Goal: Transaction & Acquisition: Purchase product/service

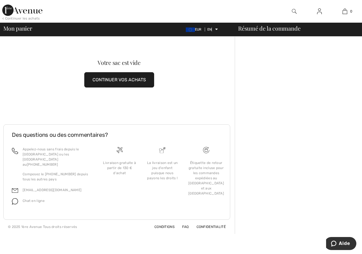
click at [138, 80] on font "CONTINUER VOS ACHATS" at bounding box center [120, 79] width 54 height 5
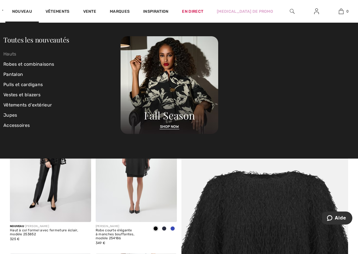
click at [16, 53] on font "Hauts" at bounding box center [9, 53] width 13 height 5
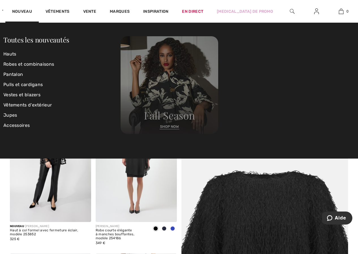
scroll to position [0, 0]
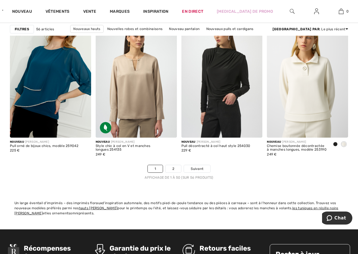
scroll to position [2265, 0]
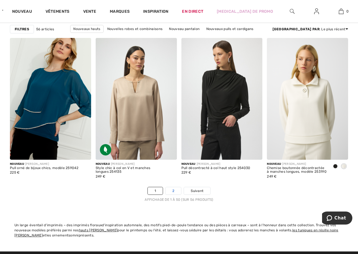
click at [176, 189] on link "2" at bounding box center [174, 190] width 16 height 7
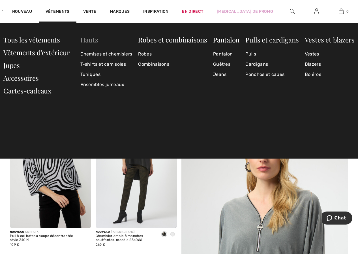
click at [91, 38] on font "Hauts" at bounding box center [89, 39] width 18 height 9
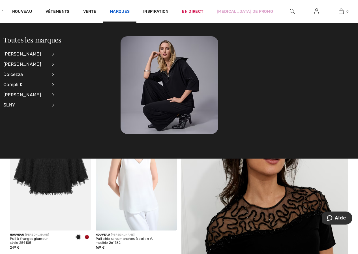
click at [130, 10] on font "Marques" at bounding box center [120, 11] width 20 height 5
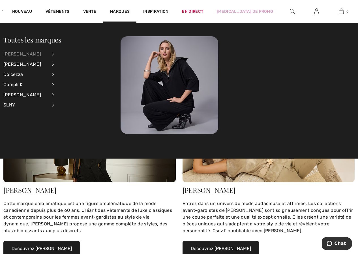
click at [35, 53] on font "[PERSON_NAME]" at bounding box center [22, 53] width 38 height 5
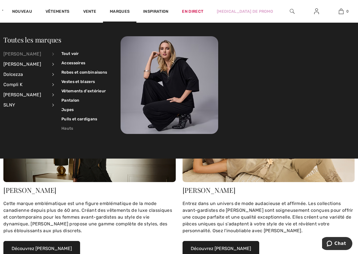
click at [69, 128] on font "Hauts" at bounding box center [67, 128] width 12 height 5
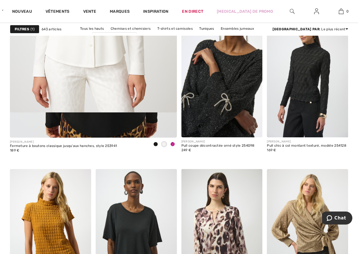
scroll to position [1529, 0]
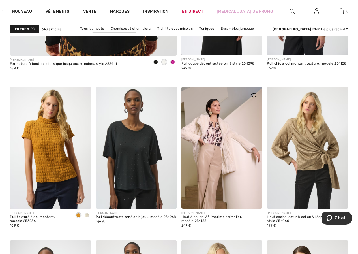
click at [229, 138] on img at bounding box center [222, 148] width 81 height 122
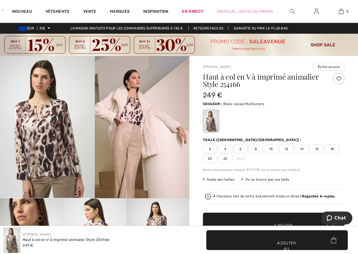
click at [226, 157] on font "22" at bounding box center [225, 159] width 4 height 4
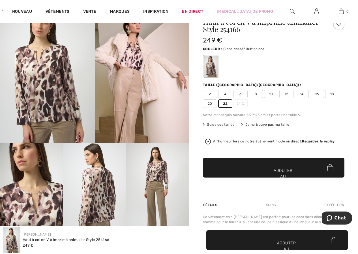
scroll to position [57, 0]
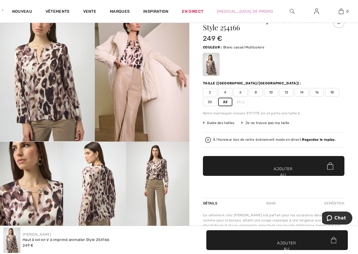
click at [283, 166] on span "✔ Ajouté au panier Ajouter au panier" at bounding box center [274, 166] width 142 height 20
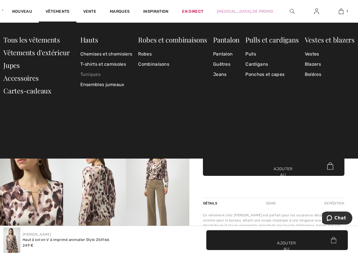
click at [93, 74] on font "Tuniques" at bounding box center [90, 74] width 20 height 5
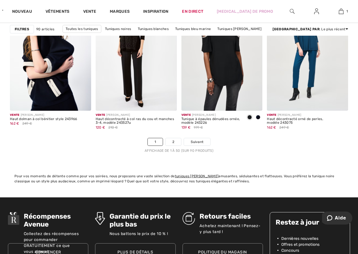
scroll to position [2322, 0]
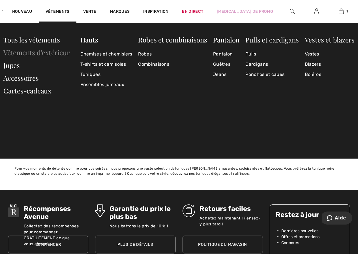
click at [58, 52] on font "Vêtements d'extérieur" at bounding box center [36, 52] width 66 height 9
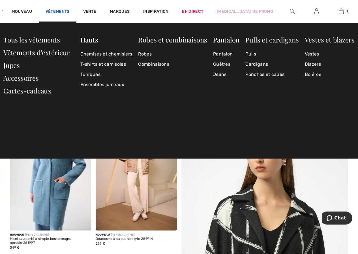
click at [70, 10] on font "Vêtements" at bounding box center [58, 11] width 24 height 5
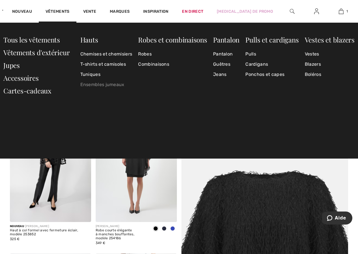
click at [94, 85] on font "Ensembles jumeaux" at bounding box center [102, 84] width 44 height 5
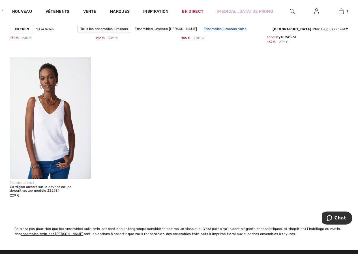
scroll to position [906, 0]
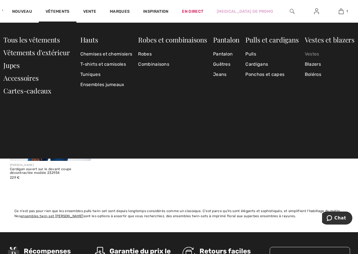
click at [311, 55] on font "Vestes" at bounding box center [312, 53] width 14 height 5
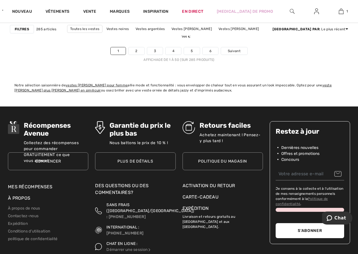
scroll to position [2407, 0]
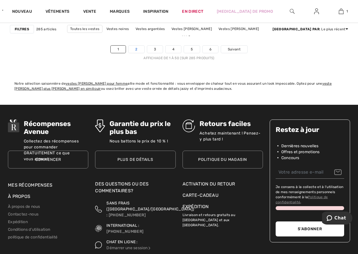
click at [137, 50] on font "2" at bounding box center [136, 49] width 2 height 4
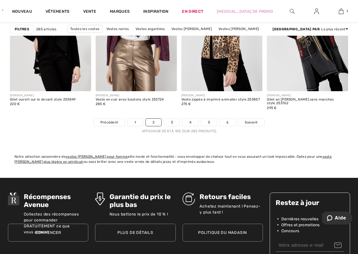
scroll to position [2350, 0]
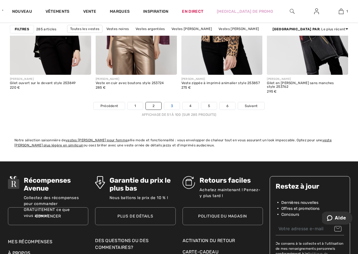
click at [172, 107] on font "3" at bounding box center [172, 106] width 2 height 4
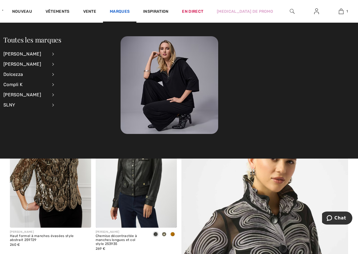
click at [130, 12] on font "Marques" at bounding box center [120, 11] width 20 height 5
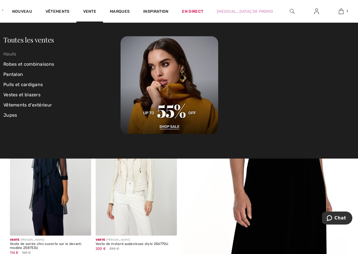
click at [10, 52] on font "Hauts" at bounding box center [9, 53] width 13 height 5
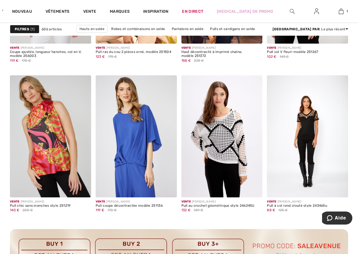
scroll to position [396, 0]
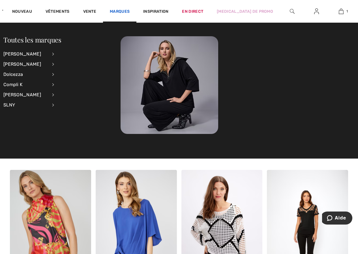
click at [130, 10] on font "Marques" at bounding box center [120, 11] width 20 height 5
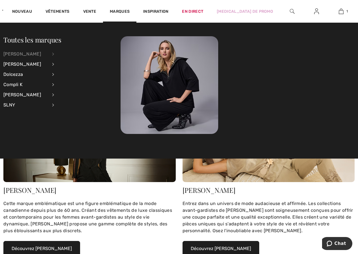
click at [37, 56] on div "[PERSON_NAME]" at bounding box center [25, 54] width 44 height 10
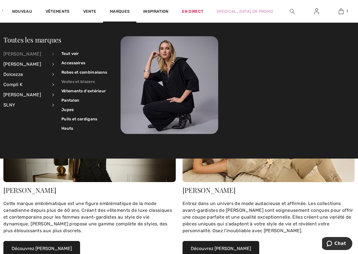
click at [70, 79] on link "Vestes et blazers" at bounding box center [84, 81] width 46 height 9
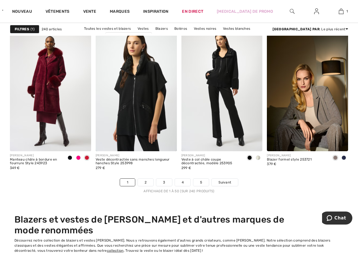
scroll to position [2294, 0]
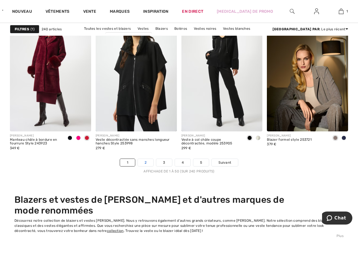
click at [147, 161] on link "2" at bounding box center [146, 162] width 16 height 7
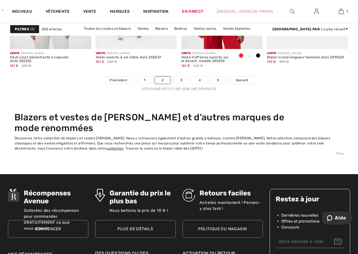
scroll to position [2407, 0]
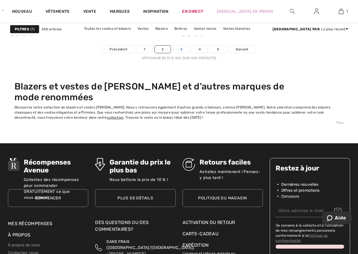
click at [181, 51] on link "3" at bounding box center [182, 49] width 16 height 7
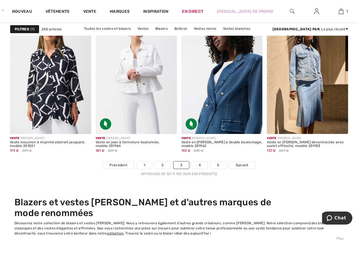
scroll to position [2350, 0]
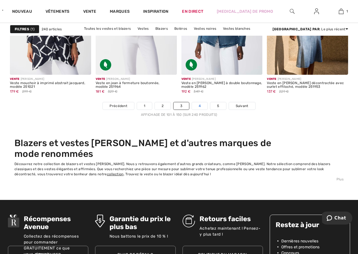
click at [196, 107] on link "4" at bounding box center [200, 105] width 16 height 7
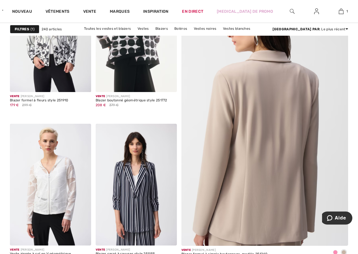
scroll to position [113, 0]
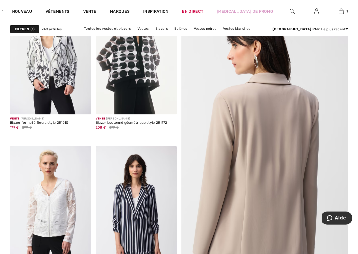
click at [245, 120] on img at bounding box center [265, 143] width 200 height 300
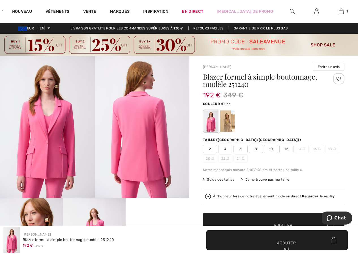
click at [229, 125] on div at bounding box center [227, 120] width 15 height 21
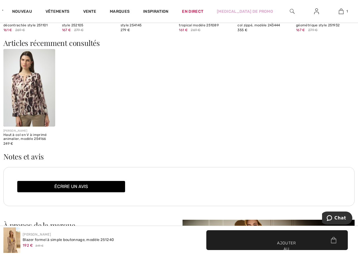
scroll to position [680, 0]
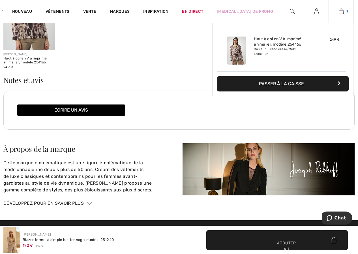
click at [342, 12] on img at bounding box center [341, 11] width 5 height 7
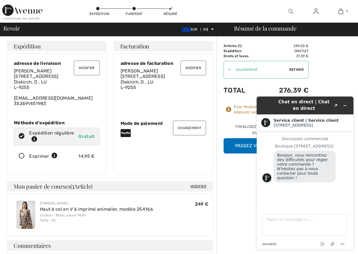
click at [34, 85] on font "Diekirch, D , LU" at bounding box center [30, 81] width 33 height 5
click at [88, 70] on button "Modifier" at bounding box center [86, 68] width 25 height 15
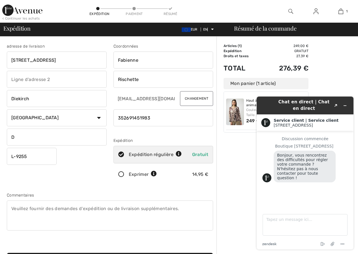
click at [16, 59] on input "[STREET_ADDRESS]" at bounding box center [57, 60] width 100 height 17
type input "Place De La Libération, 14"
drag, startPoint x: 15, startPoint y: 137, endPoint x: 8, endPoint y: 136, distance: 7.1
click at [8, 136] on input "D" at bounding box center [57, 137] width 100 height 17
click at [99, 117] on select "Pays Canada États-Unis Afghanistan Îles Åland Albanie Algérie Samoa américaines…" at bounding box center [57, 117] width 100 height 17
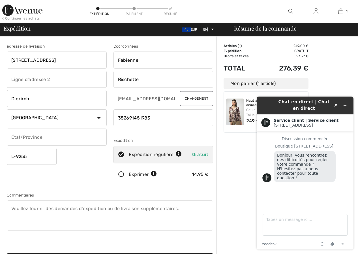
click at [99, 117] on select "Pays Canada États-Unis Afghanistan Îles Åland Albanie Algérie Samoa américaines…" at bounding box center [57, 117] width 100 height 17
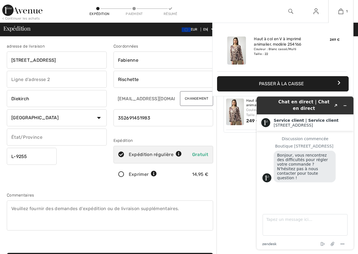
click at [338, 82] on icon "button" at bounding box center [339, 82] width 3 height 5
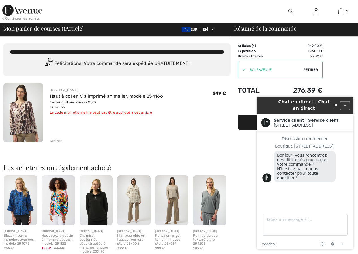
click at [346, 104] on icon "Réduire le widget" at bounding box center [345, 106] width 4 height 4
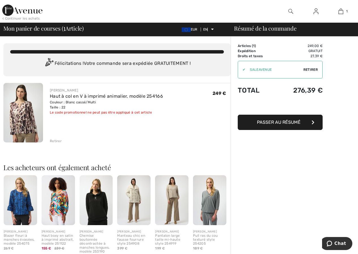
click at [282, 124] on font "Passer au résumé" at bounding box center [279, 122] width 44 height 5
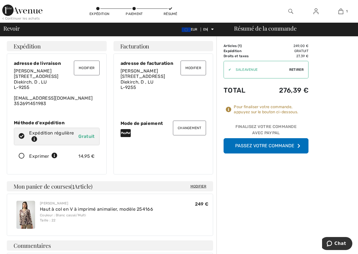
click at [197, 67] on font "Modifier" at bounding box center [193, 68] width 16 height 4
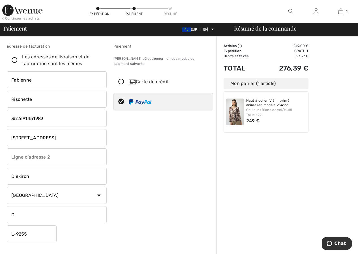
drag, startPoint x: 12, startPoint y: 137, endPoint x: 17, endPoint y: 137, distance: 5.4
click at [17, 137] on input "[STREET_ADDRESS]" at bounding box center [57, 137] width 100 height 17
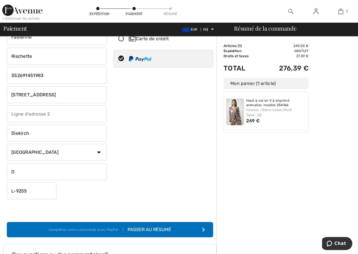
scroll to position [57, 0]
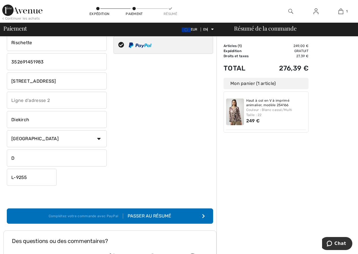
type input "[STREET_ADDRESS]"
click at [16, 157] on input "D" at bounding box center [57, 158] width 100 height 17
type input "D"
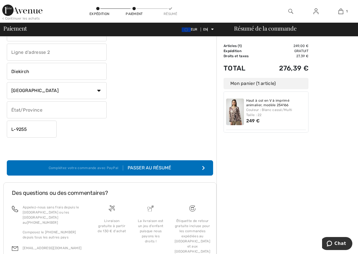
scroll to position [138, 0]
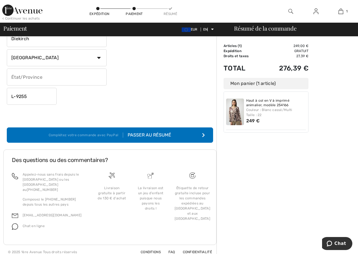
click at [202, 133] on button "Complétez votre commande avec PayPal Passer au résumé" at bounding box center [110, 134] width 206 height 15
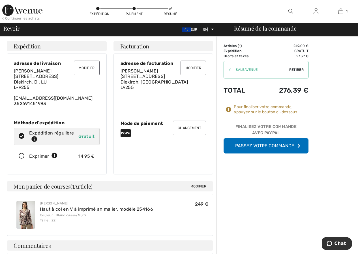
click at [270, 130] on font "Finalisez votre commande avec PayPal" at bounding box center [266, 129] width 61 height 11
click at [278, 146] on font "Passez votre commande" at bounding box center [264, 145] width 59 height 5
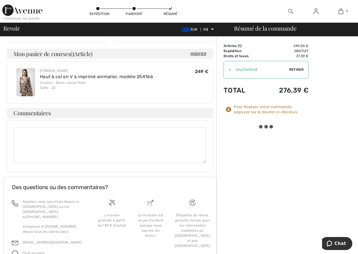
scroll to position [165, 0]
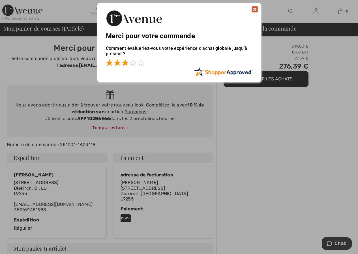
click at [125, 65] on span at bounding box center [125, 62] width 7 height 7
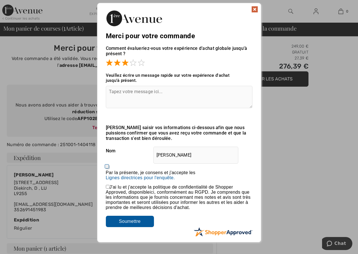
click at [108, 167] on input "Par la présente, je consens et j'accepte les En soumettant un avis, vous autori…" at bounding box center [108, 167] width 4 height 4
checkbox input "true"
click at [108, 187] on input "checkbox" at bounding box center [108, 187] width 4 height 4
checkbox input "true"
click at [143, 93] on textarea at bounding box center [179, 97] width 147 height 22
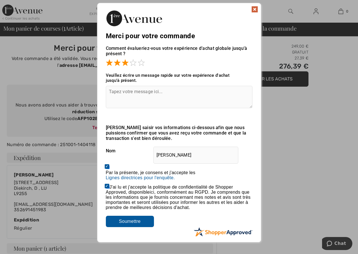
click at [123, 90] on textarea at bounding box center [179, 97] width 147 height 22
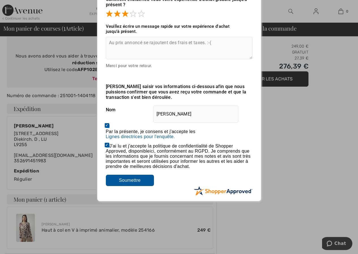
scroll to position [57, 0]
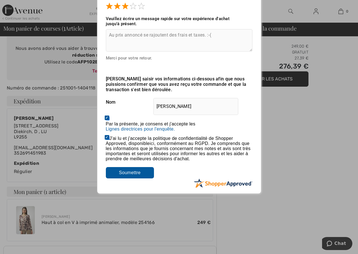
type textarea "Au prix annoncé se rajoutent des frais et taxes. :-("
click at [131, 175] on input "Soumettre" at bounding box center [130, 172] width 48 height 11
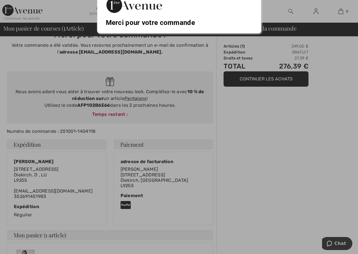
scroll to position [0, 0]
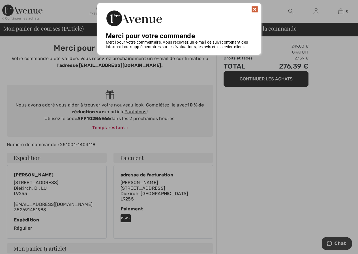
click at [256, 7] on img at bounding box center [254, 9] width 7 height 7
